Goal: Complete application form

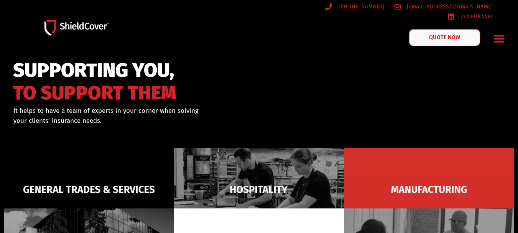
click at [431, 35] on span "QUOTE NOW" at bounding box center [444, 37] width 31 height 5
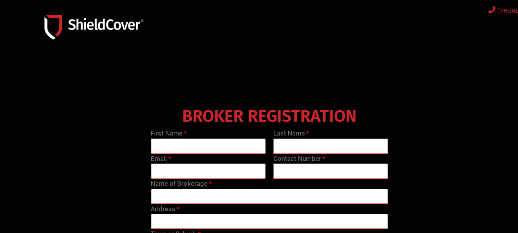
click at [220, 146] on input "text" at bounding box center [208, 145] width 115 height 15
type input "a"
type input "alyece"
type input "brown"
type input "[EMAIL_ADDRESS][DOMAIN_NAME]"
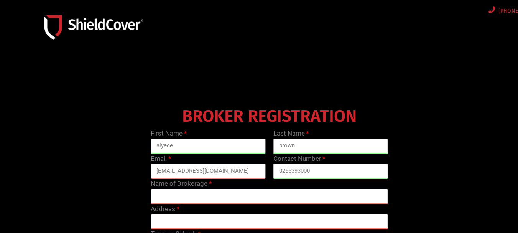
type input "0265393000"
type input "Oxley Insurance Brokers"
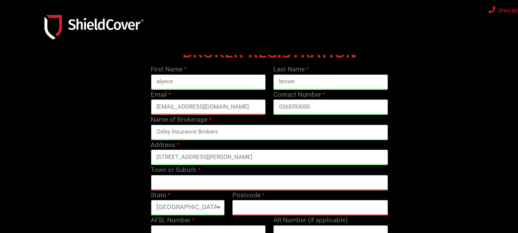
scroll to position [89, 0]
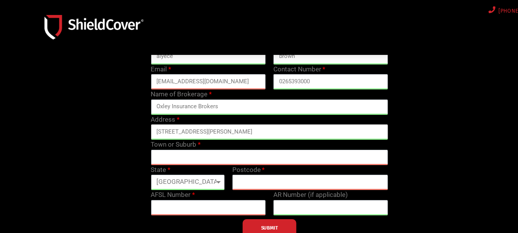
type input "[STREET_ADDRESS][PERSON_NAME]"
click at [224, 152] on input "text" at bounding box center [269, 156] width 237 height 15
type input "TAREE"
select select "[GEOGRAPHIC_DATA]"
type input "2430"
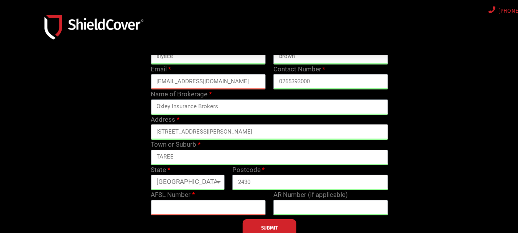
click at [250, 133] on input "[STREET_ADDRESS][PERSON_NAME]" at bounding box center [269, 131] width 237 height 15
drag, startPoint x: 250, startPoint y: 132, endPoint x: 200, endPoint y: 136, distance: 49.9
click at [200, 136] on input "[STREET_ADDRESS][PERSON_NAME]" at bounding box center [269, 131] width 237 height 15
type input "[STREET_ADDRESS][PERSON_NAME]"
click at [232, 202] on input "text" at bounding box center [208, 207] width 115 height 15
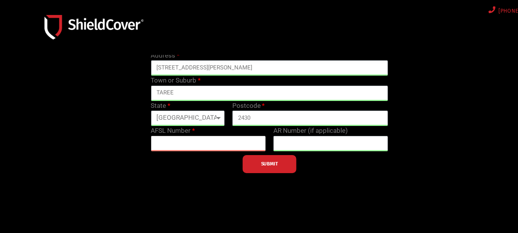
scroll to position [179, 0]
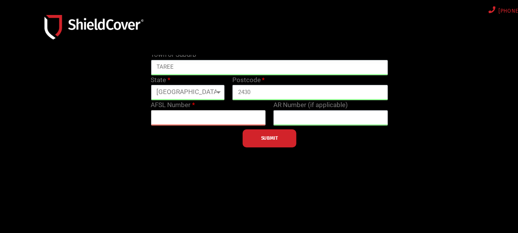
click at [222, 119] on input "text" at bounding box center [208, 117] width 115 height 15
click at [261, 134] on button "SUBMIT" at bounding box center [269, 138] width 54 height 18
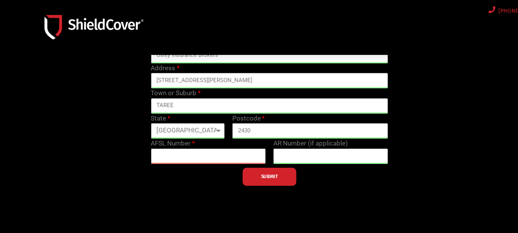
scroll to position [128, 0]
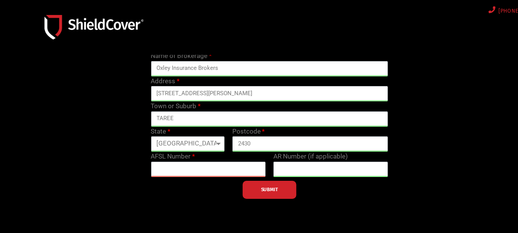
click at [111, 28] on img at bounding box center [93, 27] width 99 height 24
